Goal: Task Accomplishment & Management: Manage account settings

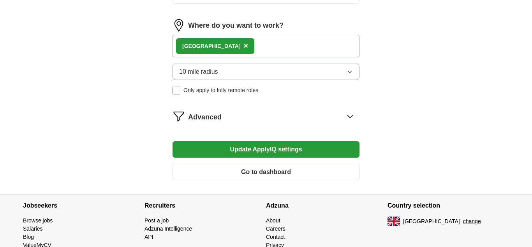
scroll to position [477, 0]
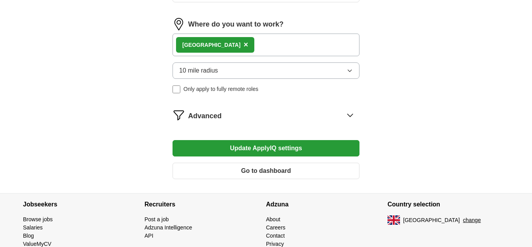
click at [266, 149] on button "Update ApplyIQ settings" at bounding box center [266, 148] width 187 height 16
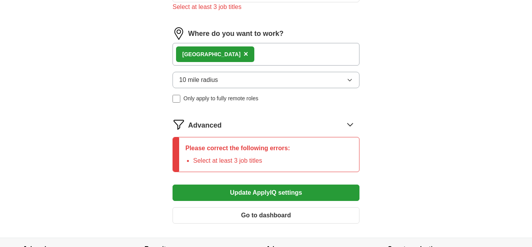
click at [351, 125] on icon at bounding box center [350, 124] width 12 height 12
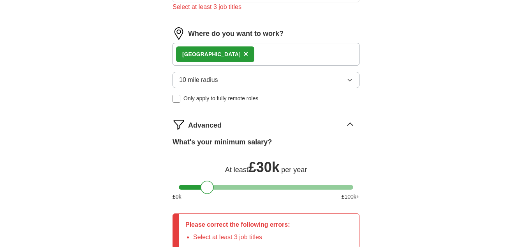
click at [220, 186] on div at bounding box center [266, 187] width 174 height 5
click at [210, 188] on div at bounding box center [266, 187] width 174 height 5
click at [218, 187] on div at bounding box center [266, 187] width 174 height 5
click at [213, 187] on div at bounding box center [219, 186] width 13 height 13
click at [211, 188] on div at bounding box center [266, 187] width 174 height 5
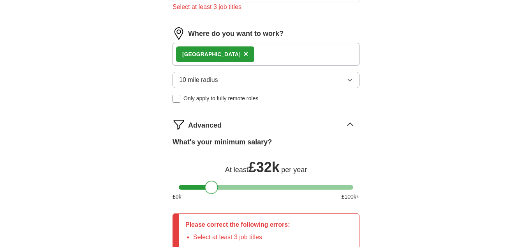
click at [213, 189] on div at bounding box center [211, 186] width 13 height 13
drag, startPoint x: 210, startPoint y: 187, endPoint x: 214, endPoint y: 186, distance: 4.4
click at [214, 186] on div at bounding box center [215, 186] width 13 height 13
click at [215, 188] on div at bounding box center [215, 186] width 13 height 13
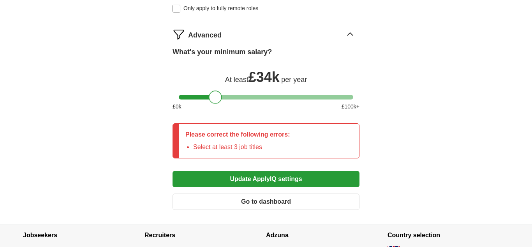
scroll to position [580, 0]
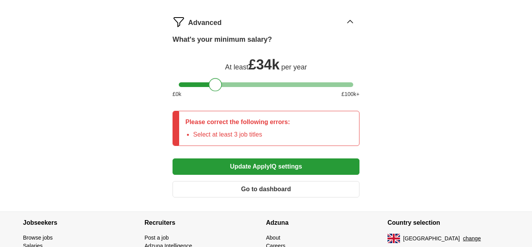
click at [257, 165] on button "Update ApplyIQ settings" at bounding box center [266, 166] width 187 height 16
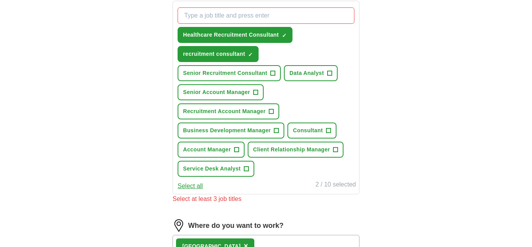
scroll to position [280, 0]
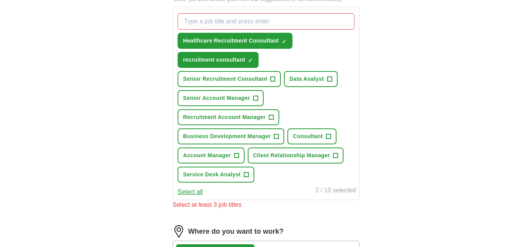
click at [205, 23] on input "What job are you looking for?" at bounding box center [266, 21] width 177 height 16
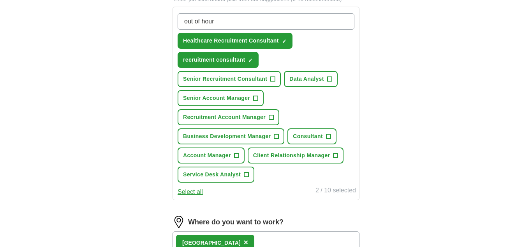
type input "out of hours"
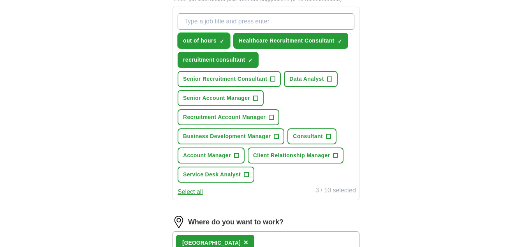
click at [0, 0] on span "×" at bounding box center [0, 0] width 0 height 0
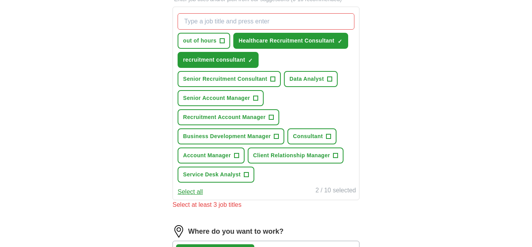
click at [205, 22] on input "What job are you looking for?" at bounding box center [266, 21] width 177 height 16
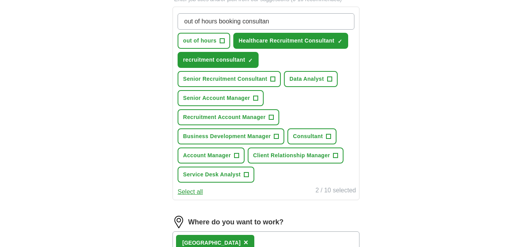
type input "out of hours booking consultant"
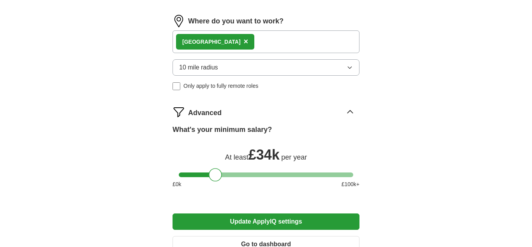
scroll to position [506, 0]
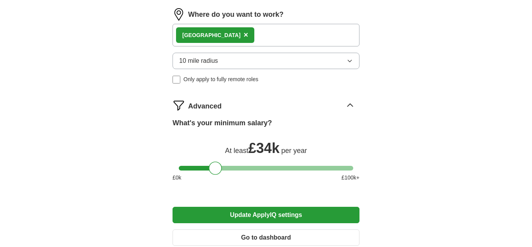
click at [208, 169] on div at bounding box center [266, 168] width 174 height 5
click at [278, 217] on button "Update ApplyIQ settings" at bounding box center [266, 214] width 187 height 16
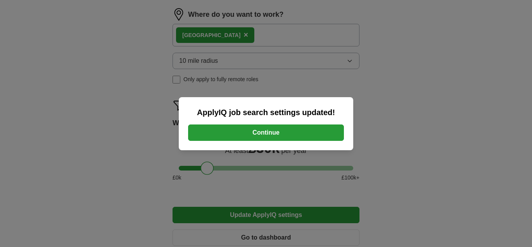
click at [275, 133] on button "Continue" at bounding box center [266, 132] width 156 height 16
